Goal: Task Accomplishment & Management: Complete application form

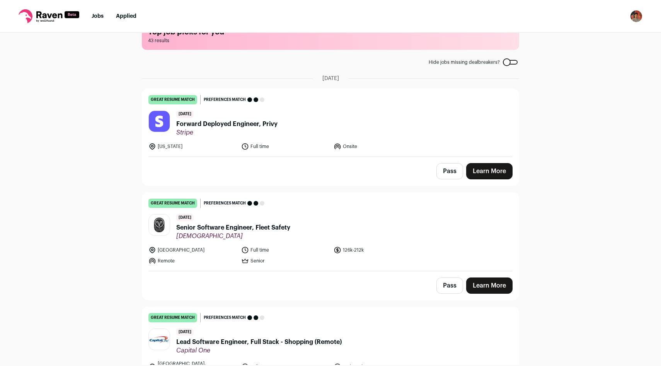
scroll to position [24, 0]
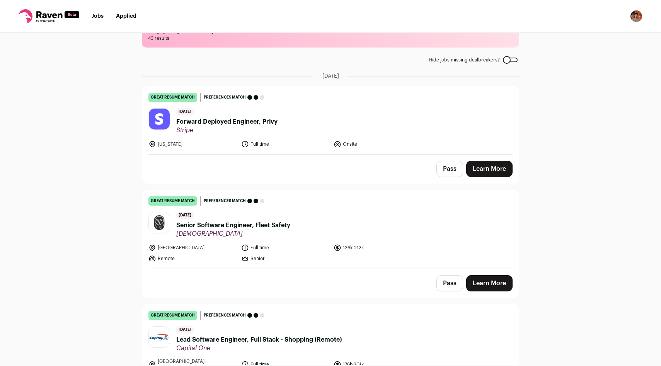
click at [450, 166] on button "Pass" at bounding box center [449, 169] width 27 height 16
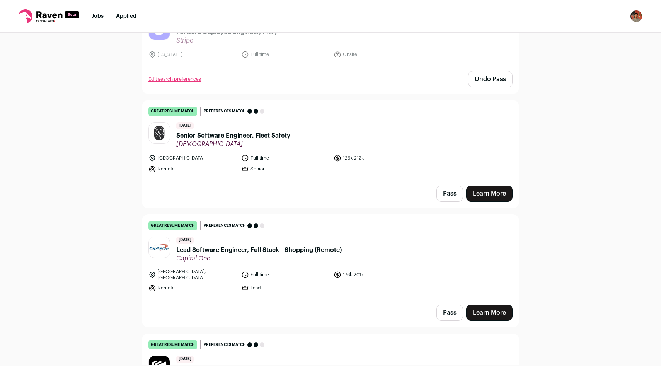
scroll to position [117, 0]
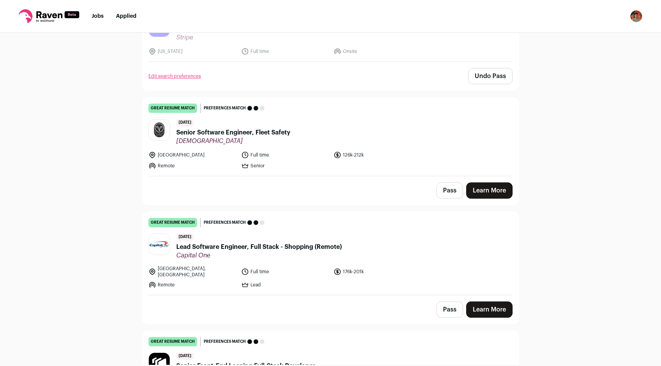
click at [481, 190] on link "Learn More" at bounding box center [489, 190] width 46 height 16
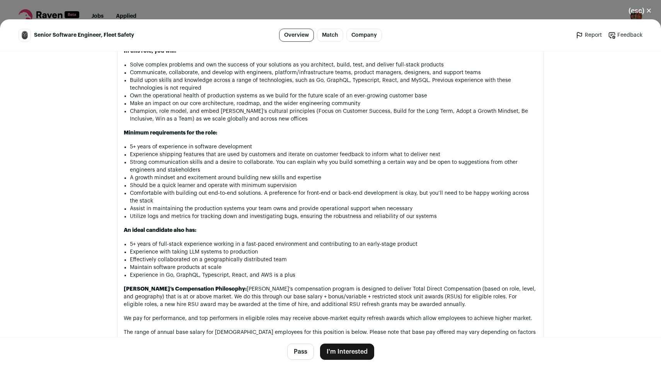
scroll to position [708, 0]
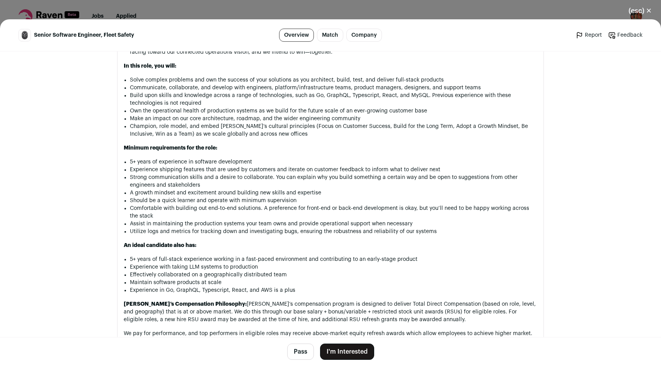
click at [355, 351] on button "I'm Interested" at bounding box center [347, 352] width 54 height 16
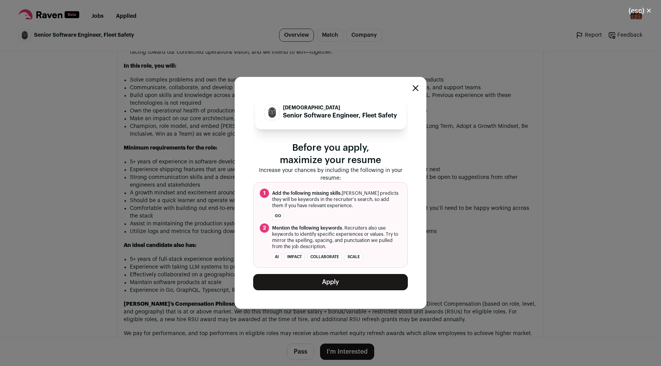
click at [335, 277] on button "Apply" at bounding box center [330, 282] width 155 height 16
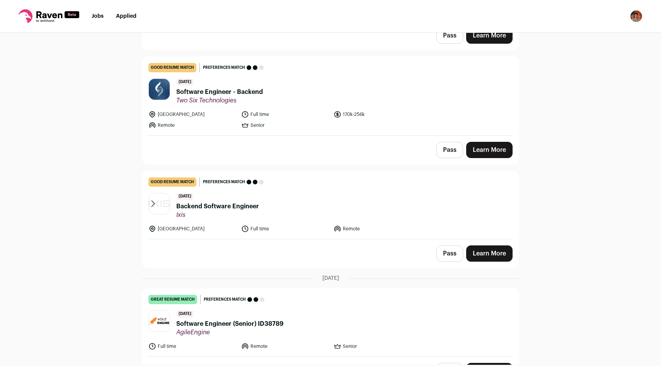
scroll to position [429, 0]
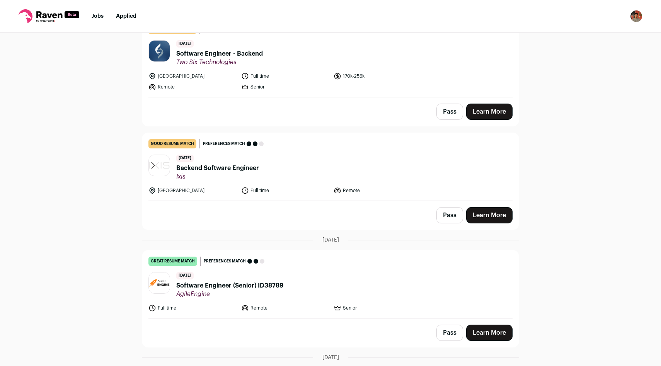
click at [266, 281] on span "Software Engineer (Senior) ID38789" at bounding box center [229, 285] width 107 height 9
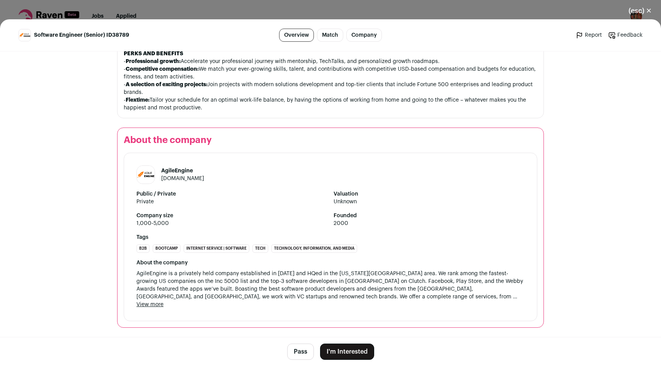
scroll to position [696, 0]
